Goal: Find contact information: Find contact information

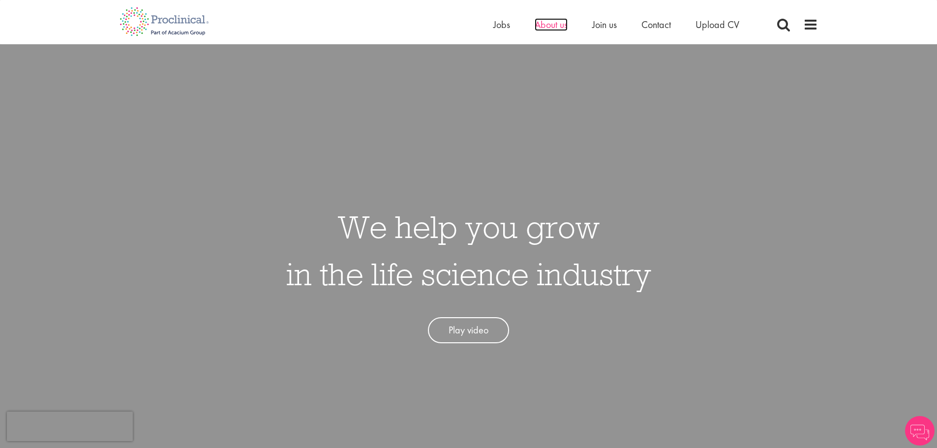
click at [551, 20] on span "About us" at bounding box center [551, 24] width 33 height 13
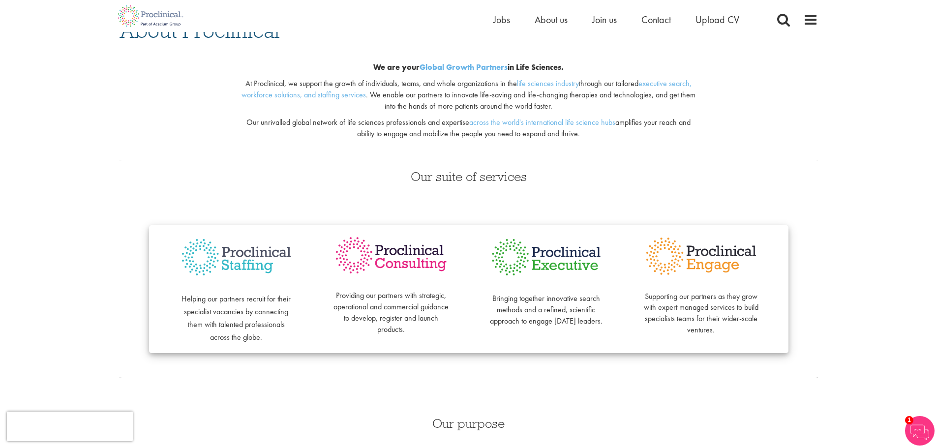
scroll to position [33, 0]
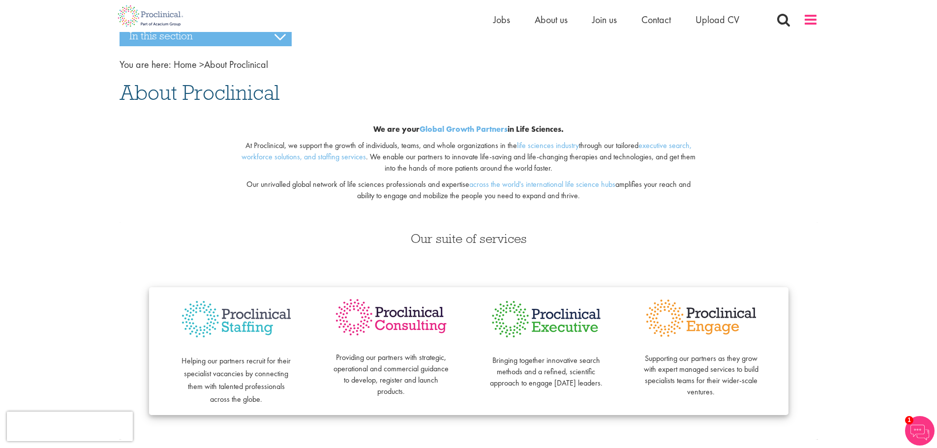
click at [809, 27] on span at bounding box center [810, 19] width 15 height 15
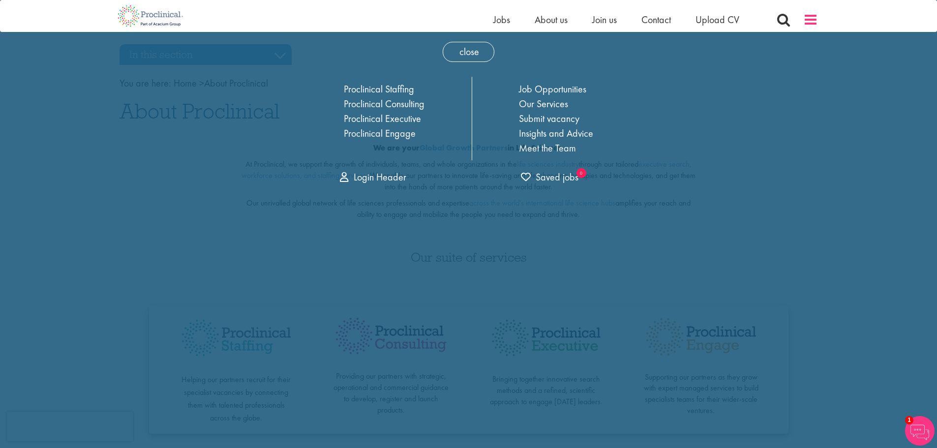
scroll to position [0, 0]
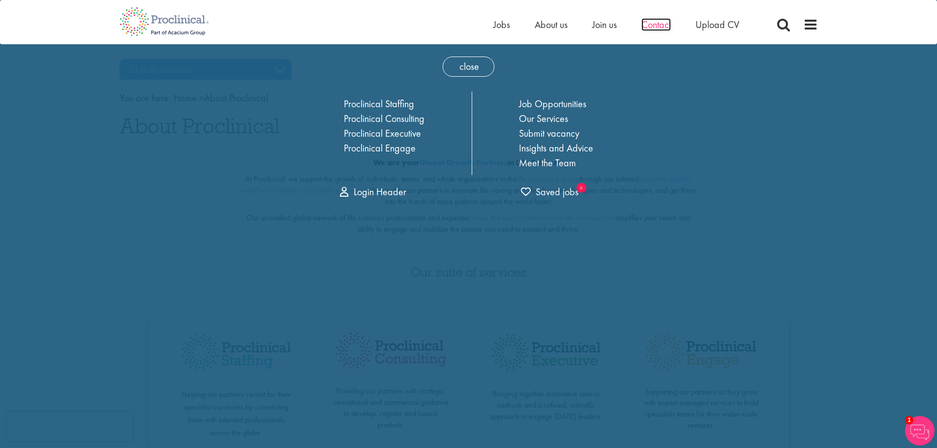
click at [649, 24] on span "Contact" at bounding box center [656, 24] width 30 height 13
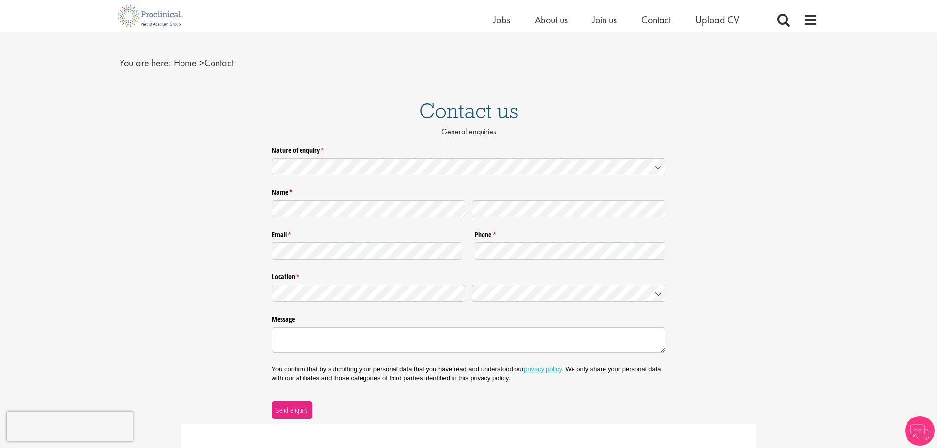
scroll to position [27, 0]
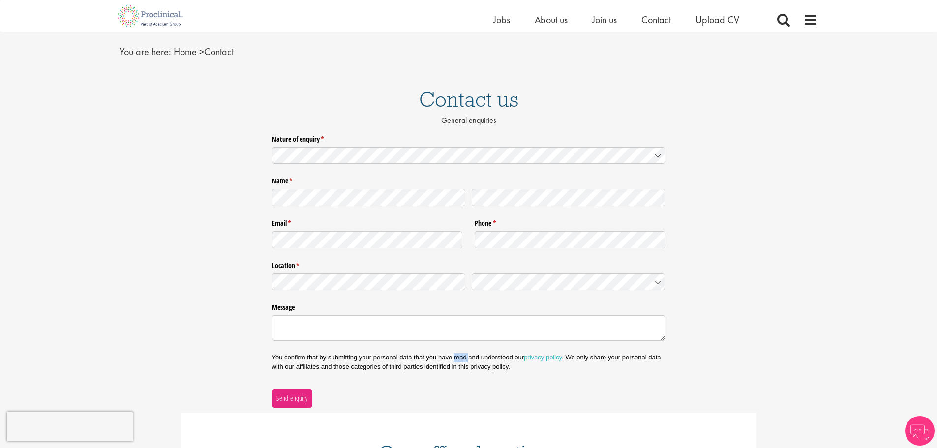
click at [460, 360] on p "You confirm that by submitting your personal data that you have read and unders…" at bounding box center [468, 362] width 393 height 18
